Goal: Use online tool/utility: Utilize a website feature to perform a specific function

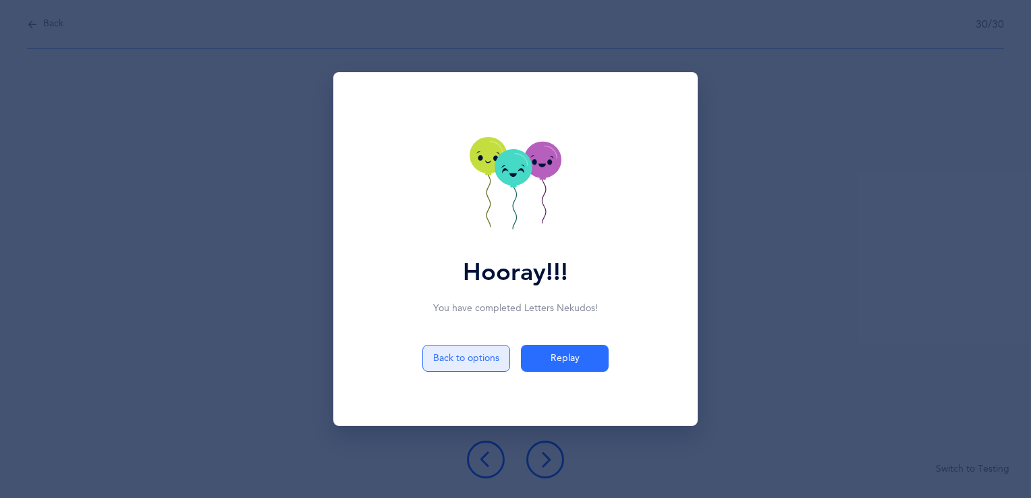
click at [456, 360] on button "Back to options" at bounding box center [466, 358] width 88 height 27
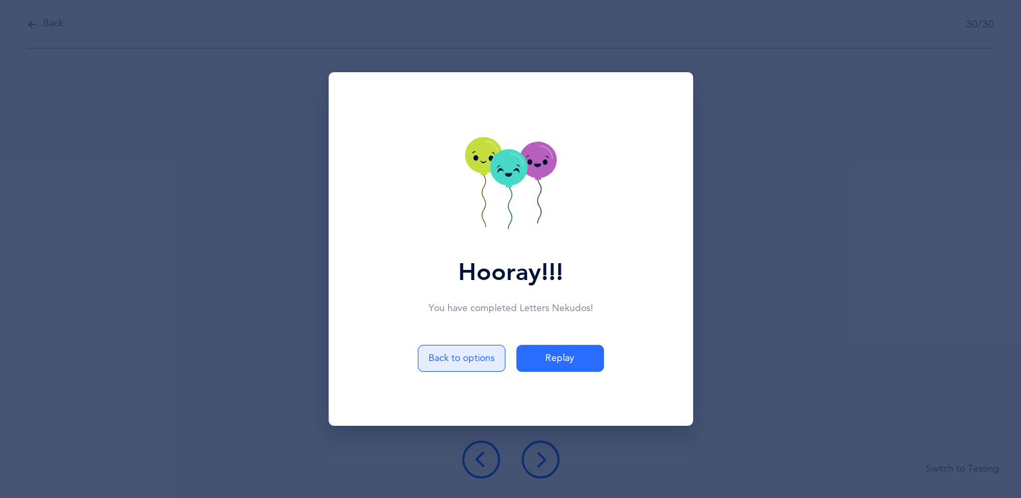
select select "5"
select select "single"
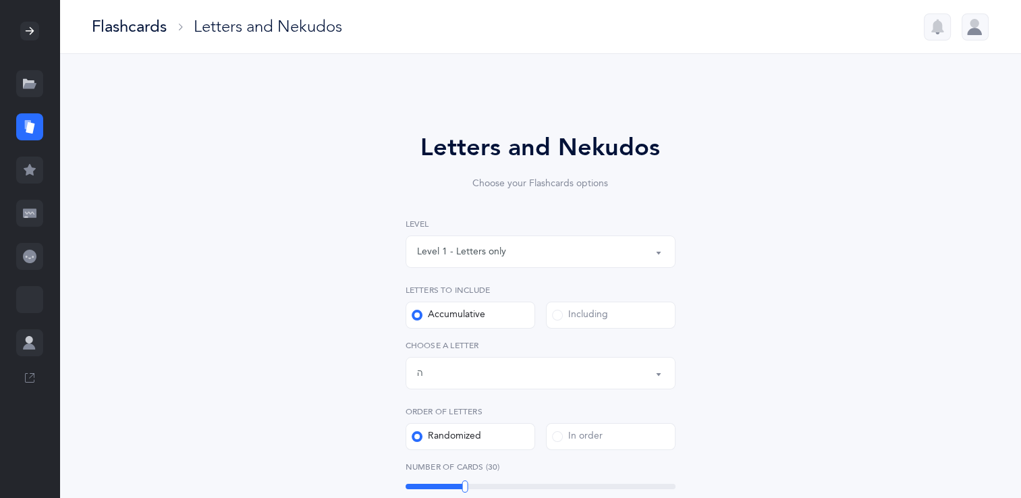
click at [492, 314] on label "Accumulative" at bounding box center [470, 315] width 130 height 27
click at [0, 0] on input "Accumulative" at bounding box center [0, 0] width 0 height 0
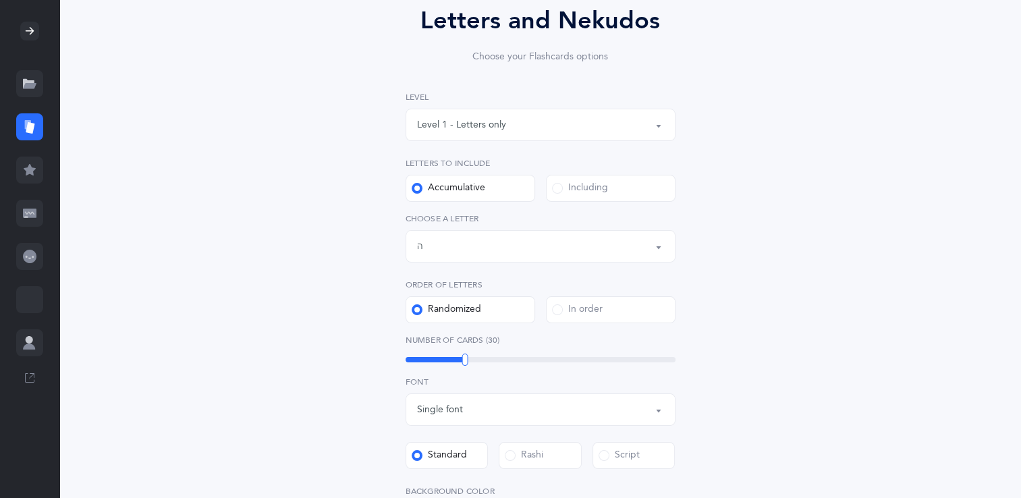
scroll to position [138, 0]
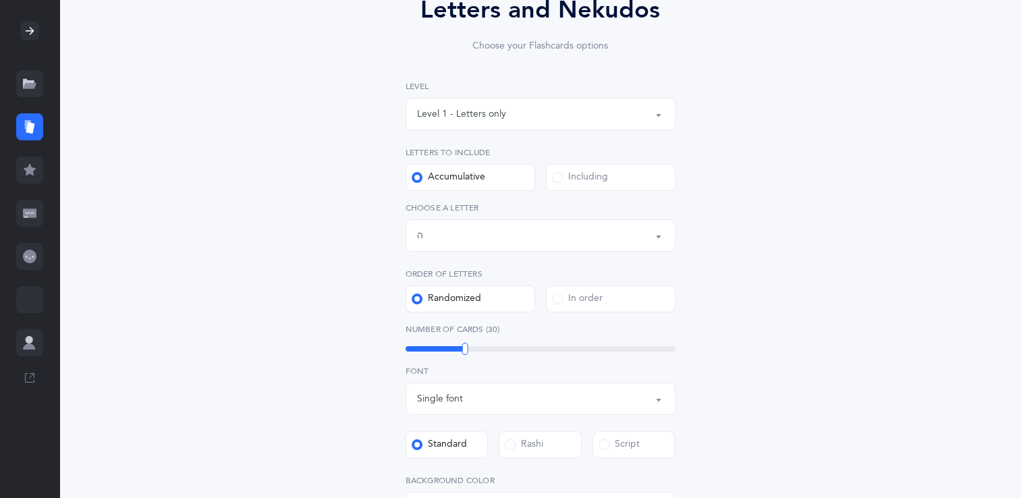
click at [656, 241] on button "Letters up until: ה" at bounding box center [540, 235] width 270 height 32
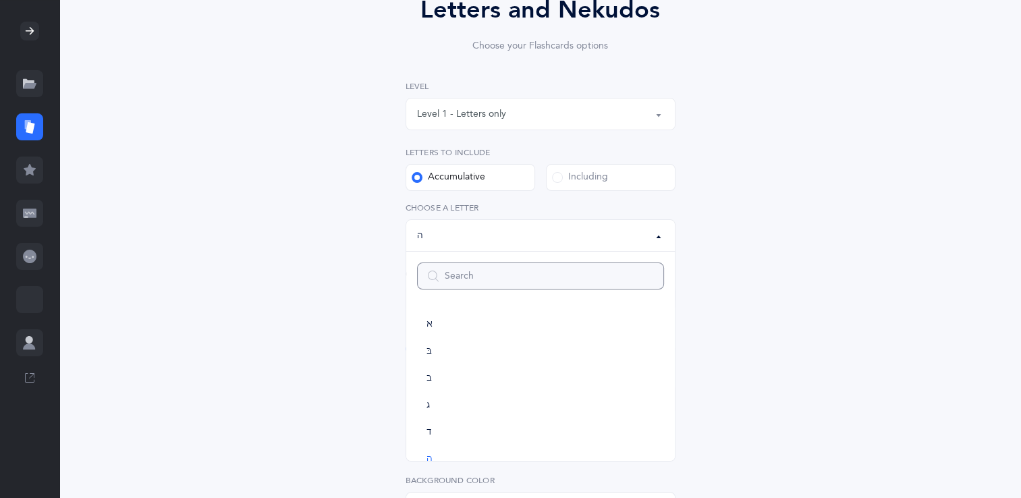
scroll to position [67, 0]
click at [513, 447] on link "ז" at bounding box center [540, 445] width 247 height 27
select select "7"
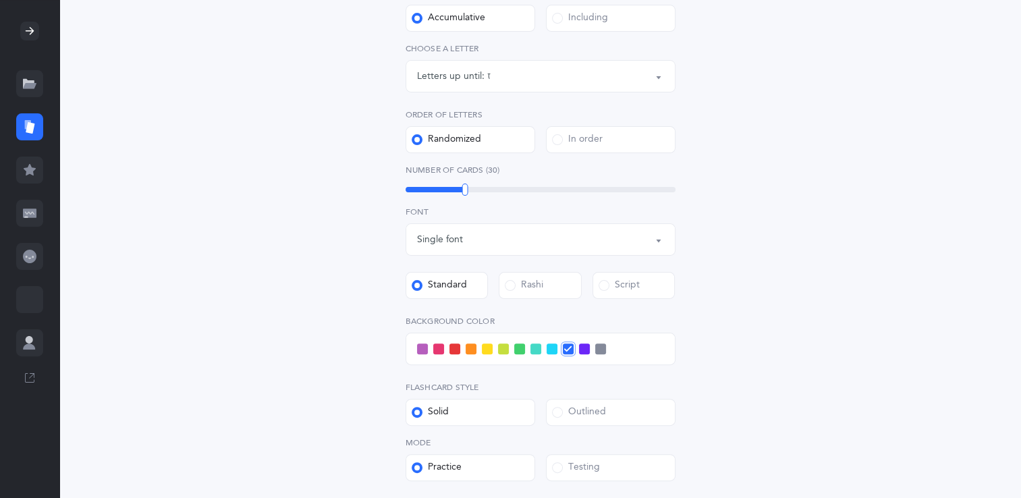
scroll to position [297, 0]
click at [435, 347] on span at bounding box center [438, 348] width 11 height 11
click at [0, 0] on input "checkbox" at bounding box center [0, 0] width 0 height 0
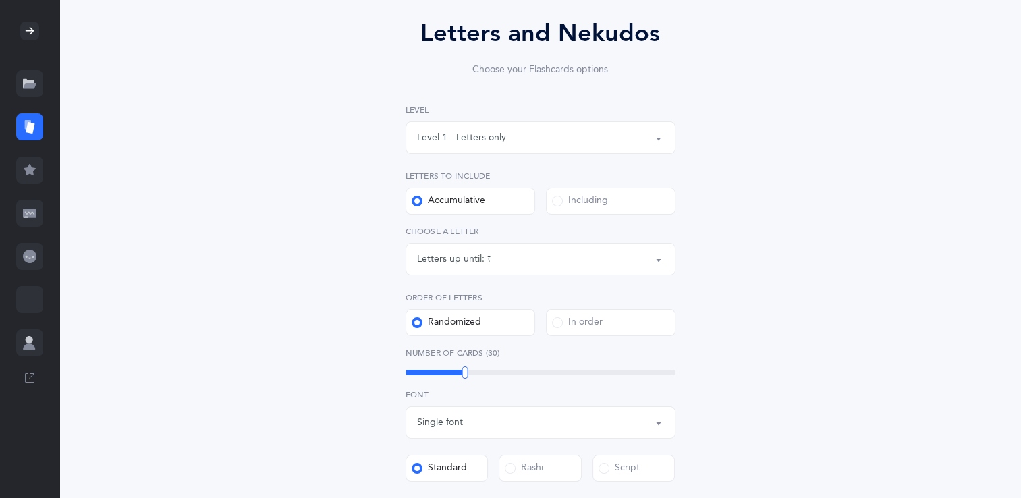
scroll to position [123, 0]
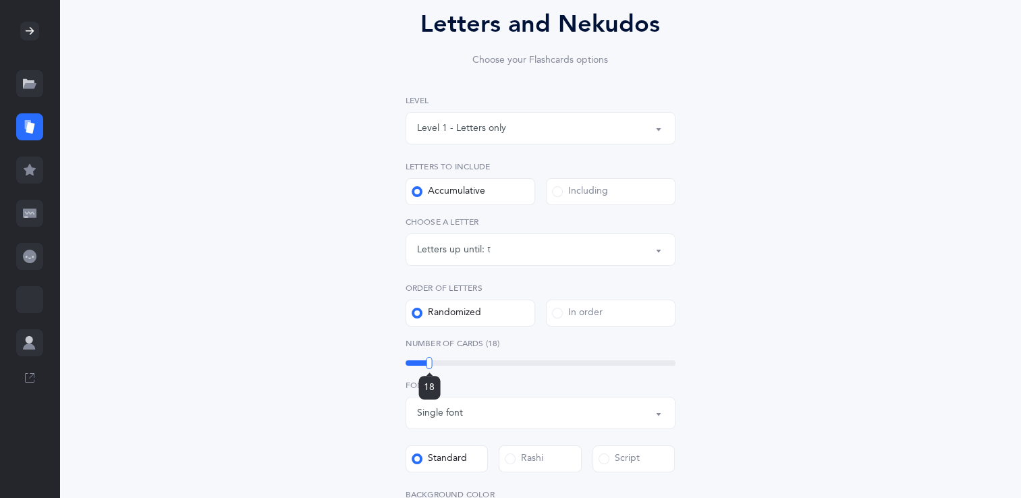
click at [429, 360] on div "18" at bounding box center [540, 362] width 270 height 5
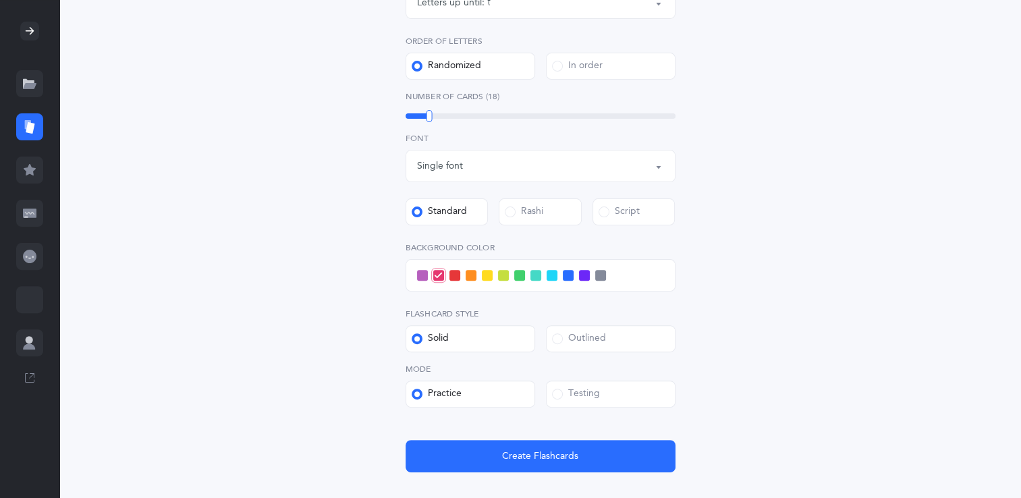
scroll to position [372, 0]
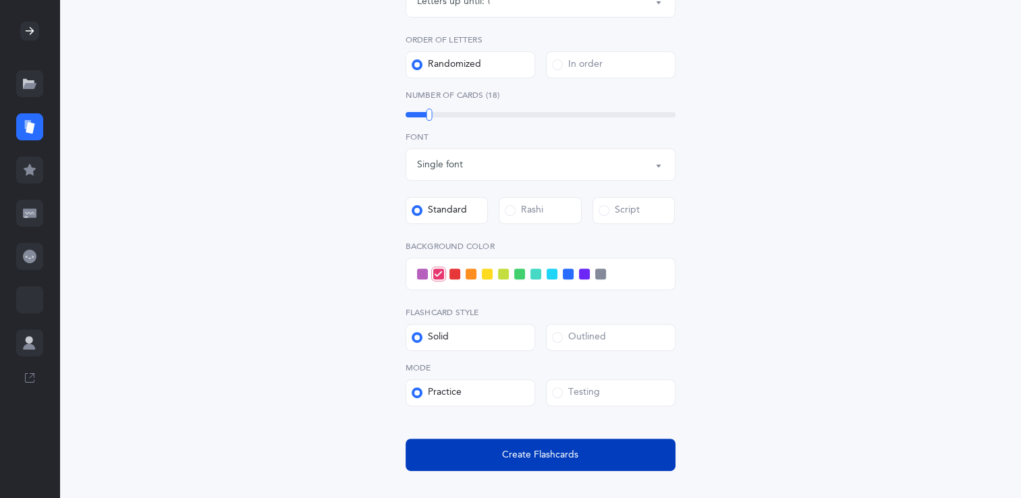
click at [629, 465] on button "Create Flashcards" at bounding box center [540, 454] width 270 height 32
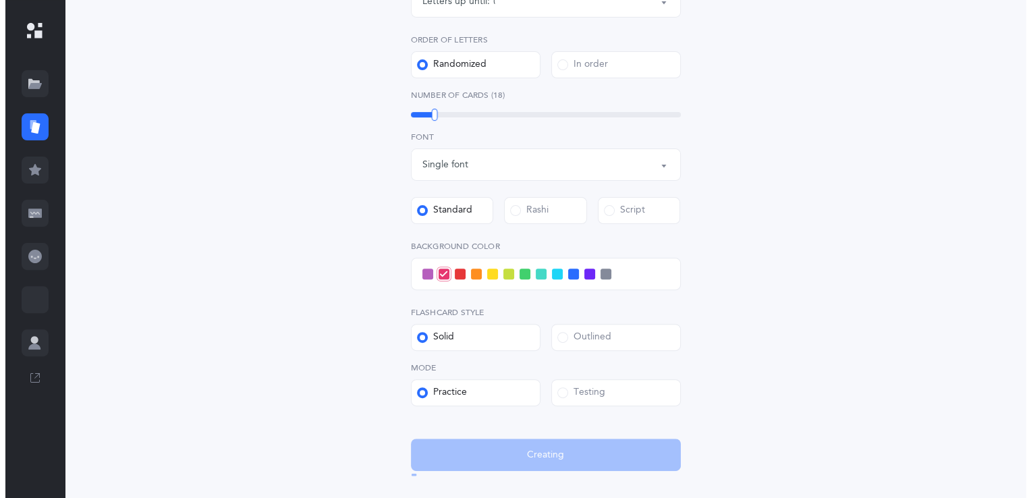
scroll to position [0, 0]
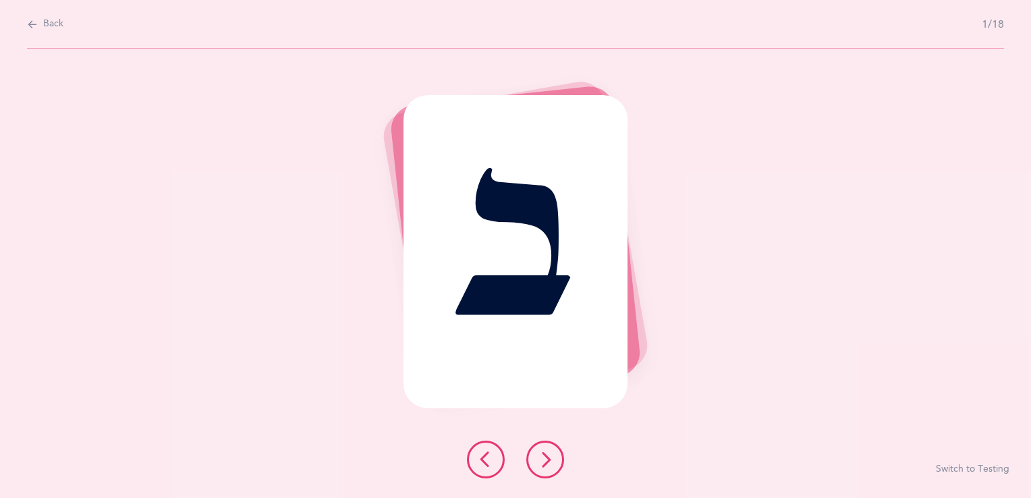
click at [554, 467] on button at bounding box center [545, 460] width 38 height 38
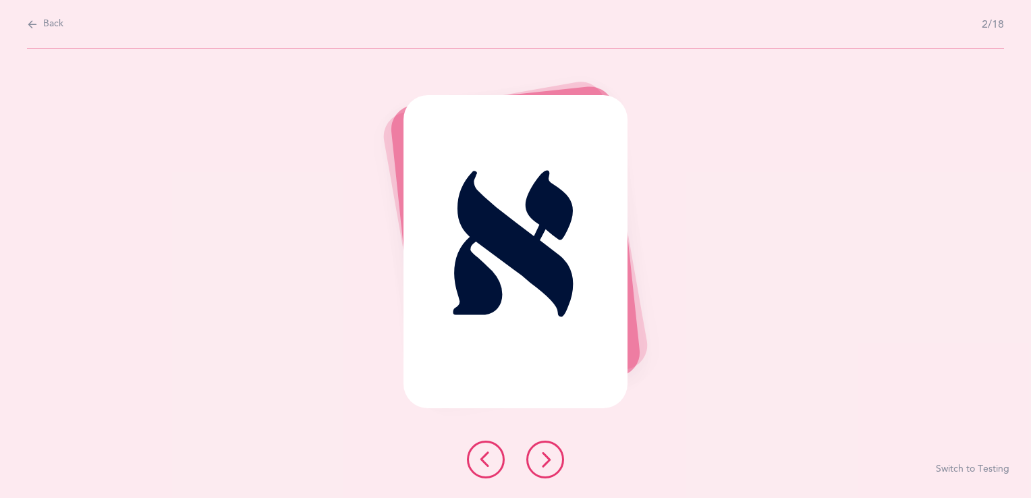
click at [554, 467] on button at bounding box center [545, 460] width 38 height 38
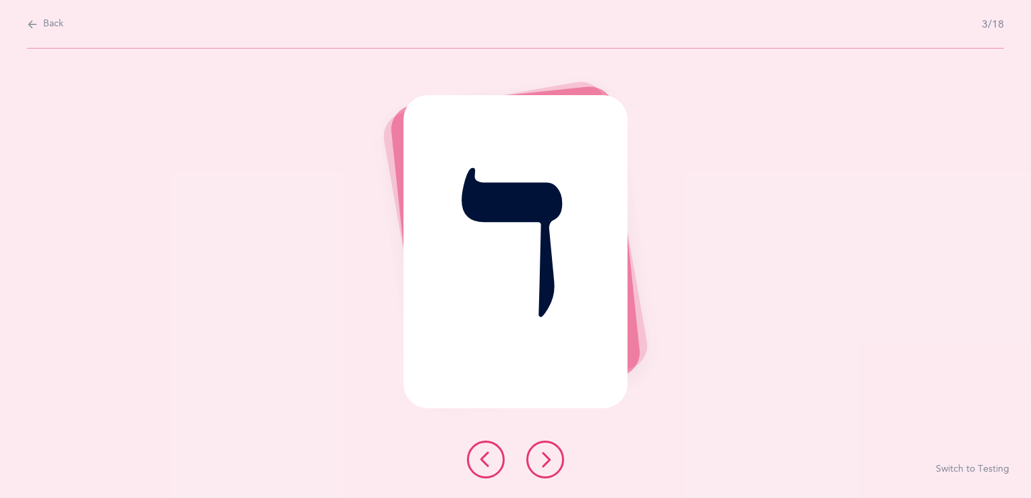
click at [554, 467] on button at bounding box center [545, 460] width 38 height 38
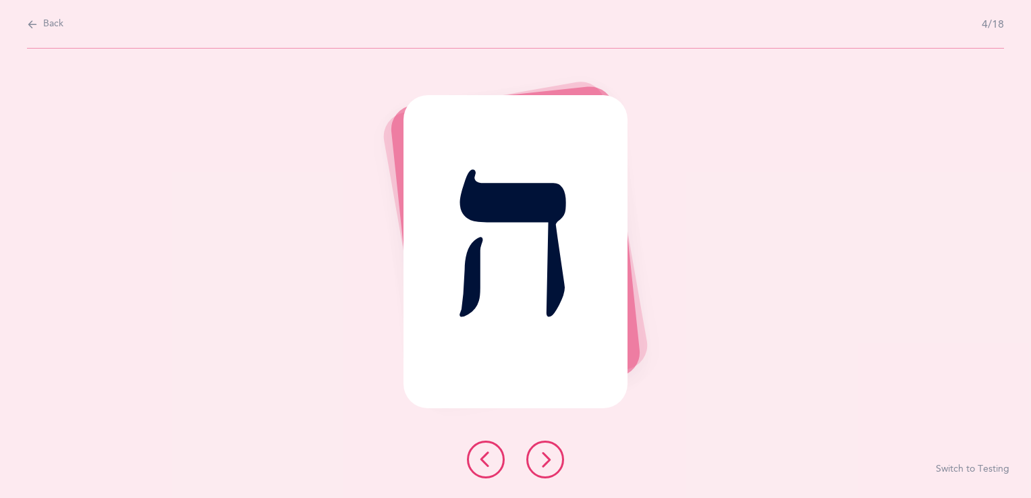
click at [554, 467] on button at bounding box center [545, 460] width 38 height 38
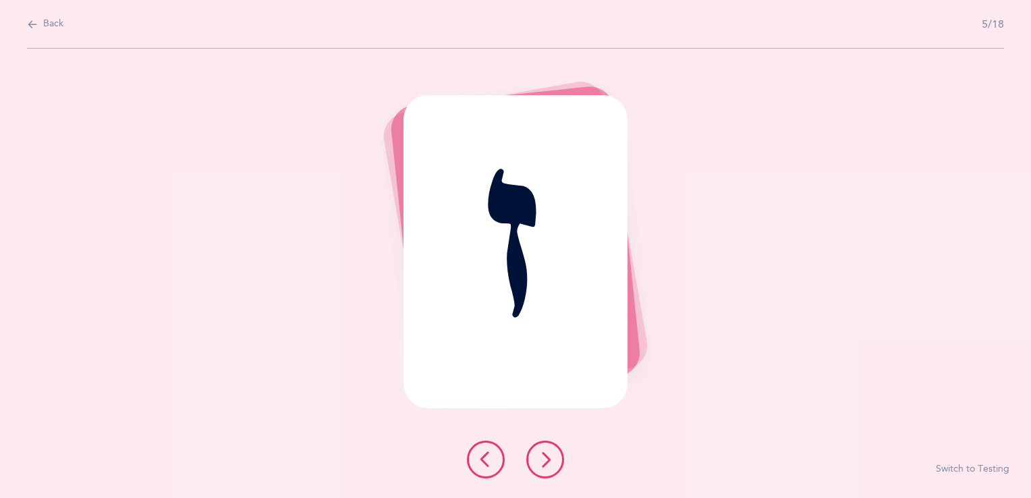
click at [554, 467] on button at bounding box center [545, 460] width 38 height 38
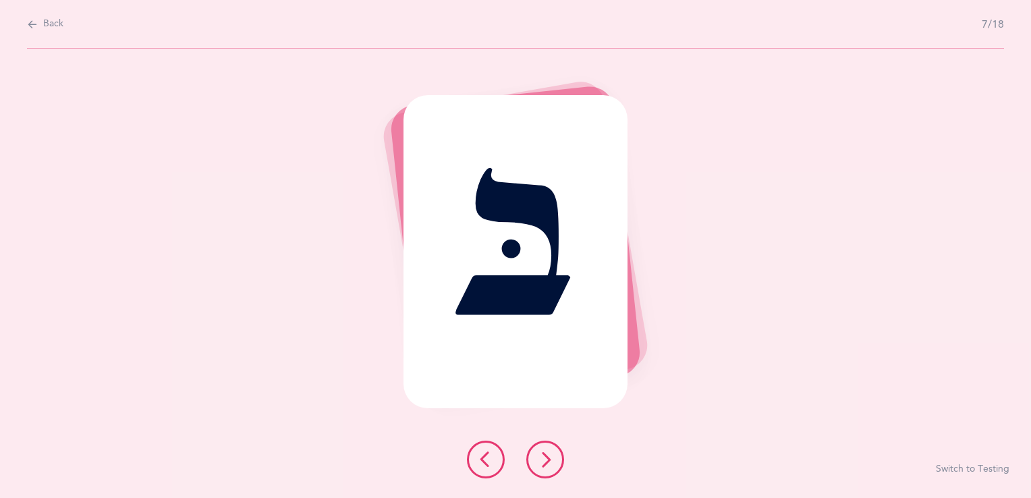
click at [554, 467] on button at bounding box center [545, 460] width 38 height 38
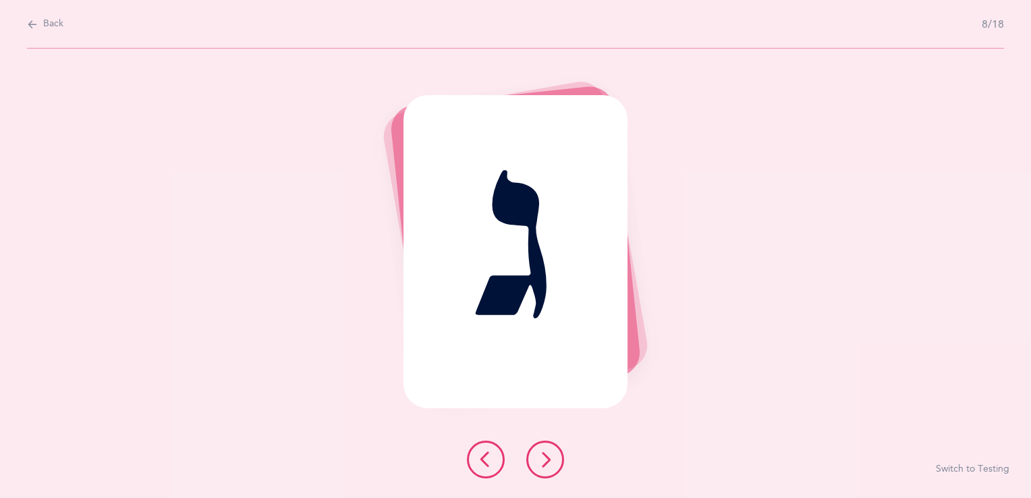
click at [554, 467] on button at bounding box center [545, 460] width 38 height 38
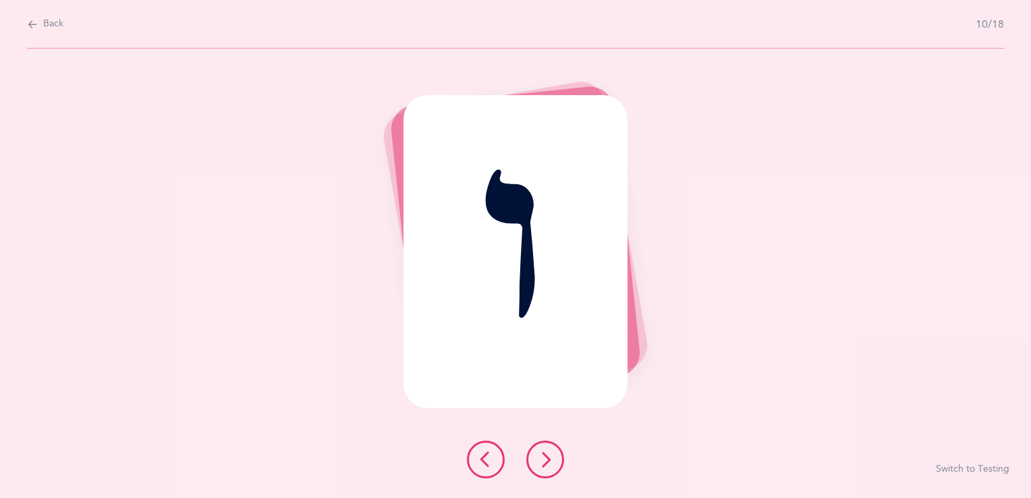
click at [554, 467] on button at bounding box center [545, 460] width 38 height 38
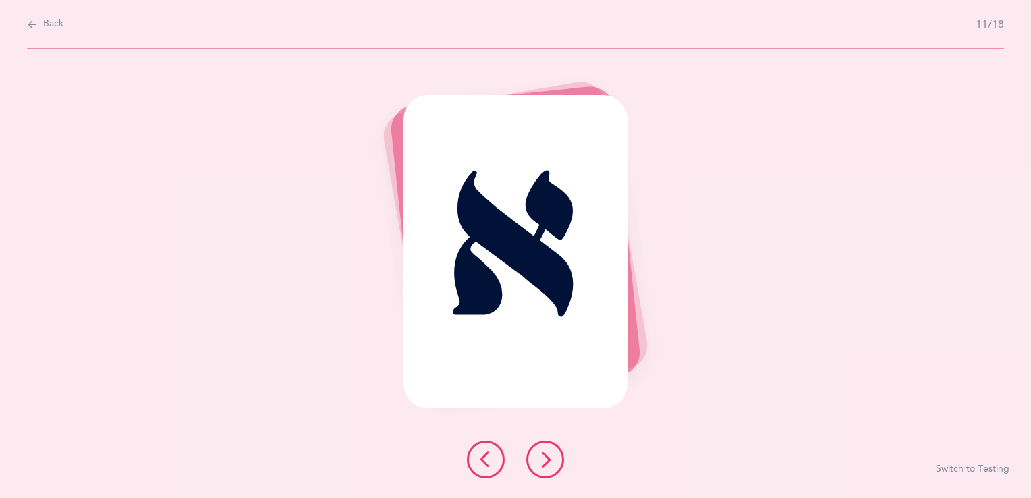
click at [554, 467] on button at bounding box center [545, 460] width 38 height 38
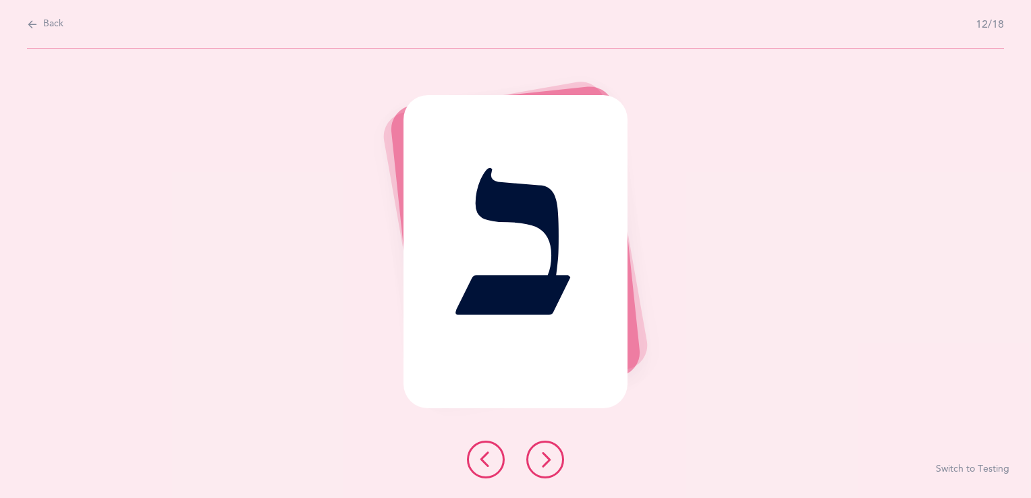
click at [554, 467] on button at bounding box center [545, 460] width 38 height 38
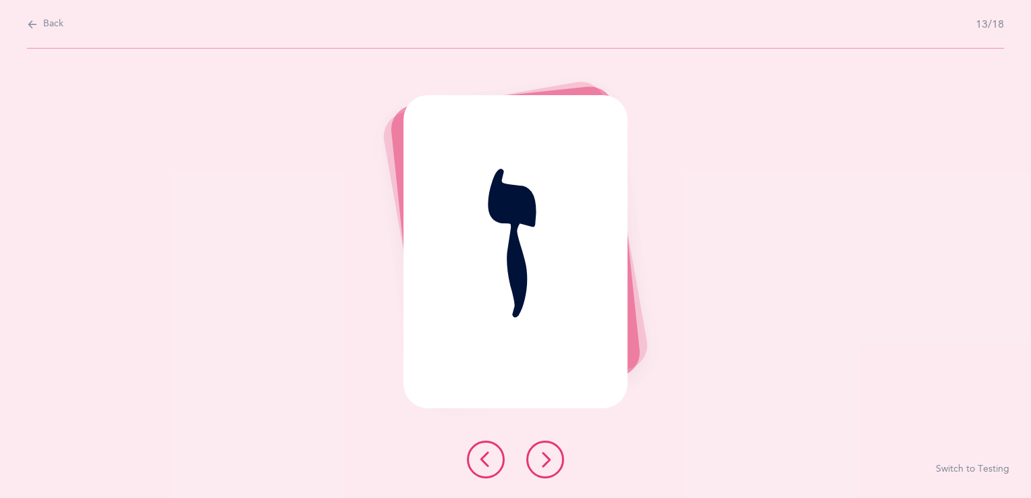
click at [554, 467] on button at bounding box center [545, 460] width 38 height 38
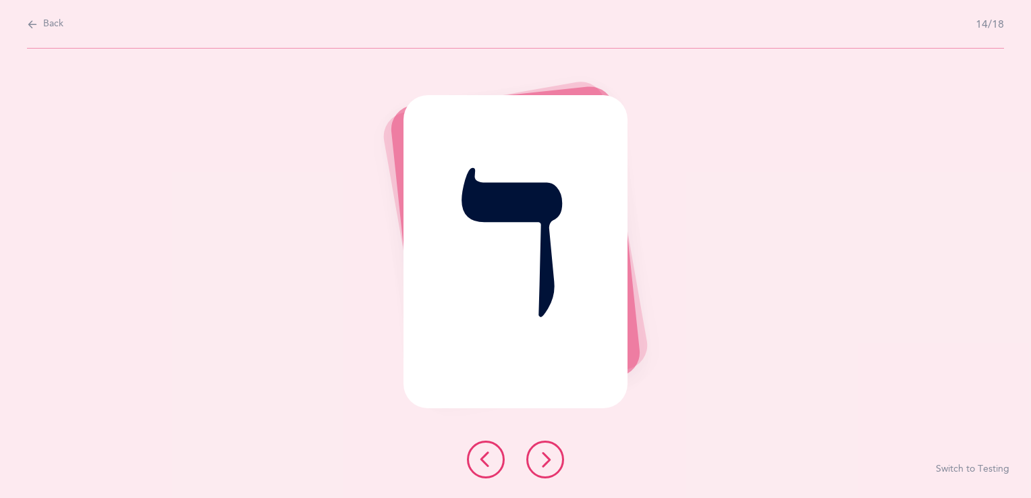
click at [554, 467] on button at bounding box center [545, 460] width 38 height 38
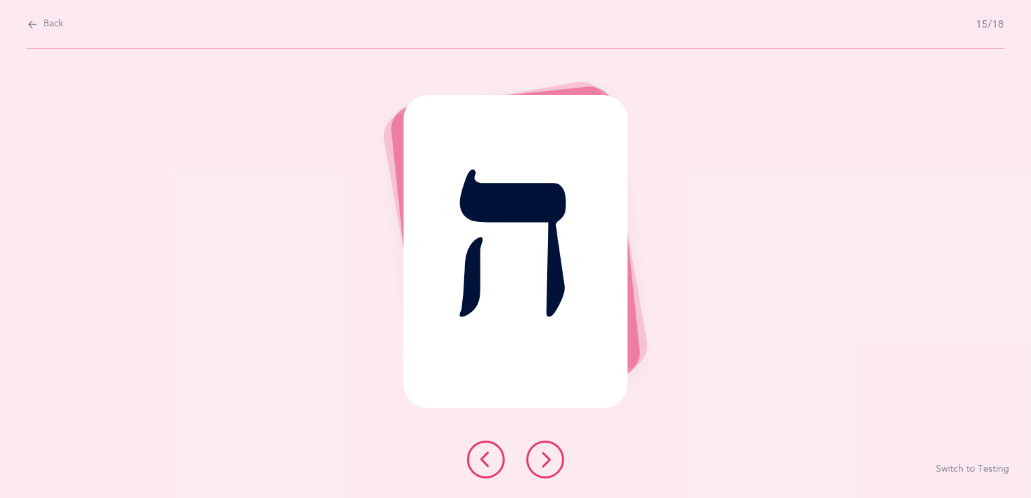
click at [554, 467] on button at bounding box center [545, 460] width 38 height 38
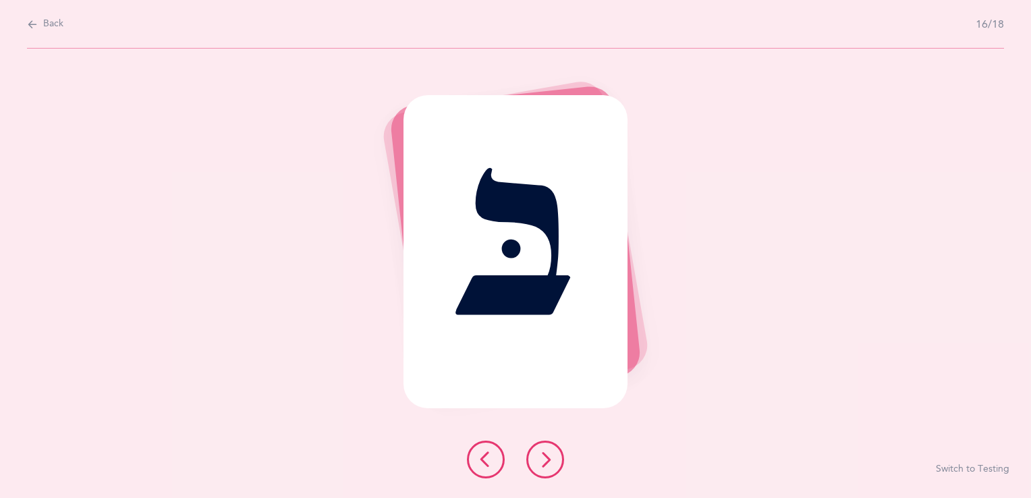
click at [554, 467] on button at bounding box center [545, 460] width 38 height 38
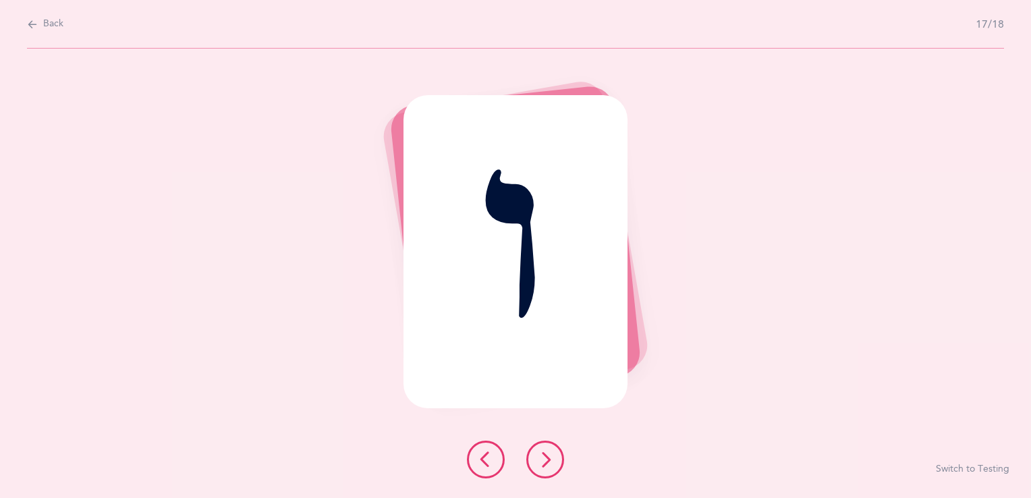
click at [553, 467] on button at bounding box center [545, 460] width 38 height 38
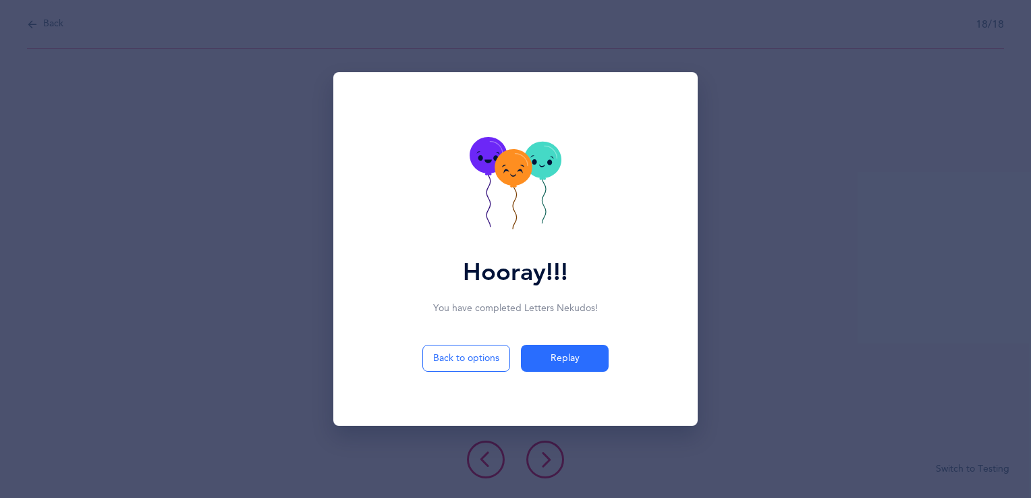
click at [518, 180] on icon at bounding box center [512, 167] width 37 height 36
click at [518, 180] on icon at bounding box center [512, 168] width 37 height 36
click at [518, 180] on icon at bounding box center [512, 167] width 37 height 36
click at [843, 128] on div "Hooray!!! You have completed Letters Nekudos ! Back to options Replay" at bounding box center [515, 249] width 1031 height 498
